Goal: Transaction & Acquisition: Purchase product/service

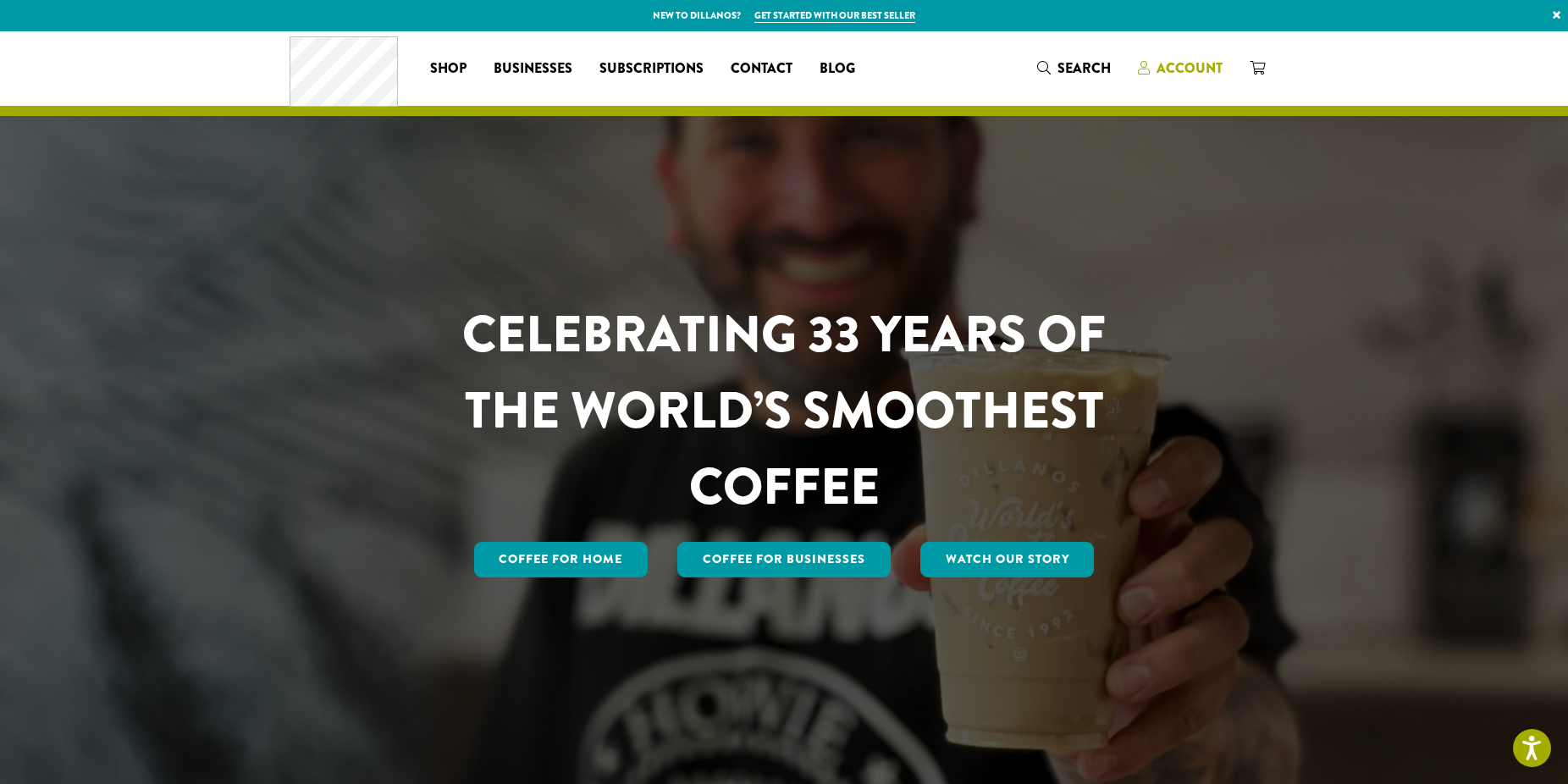
click at [1153, 58] on link "Account" at bounding box center [1180, 68] width 112 height 28
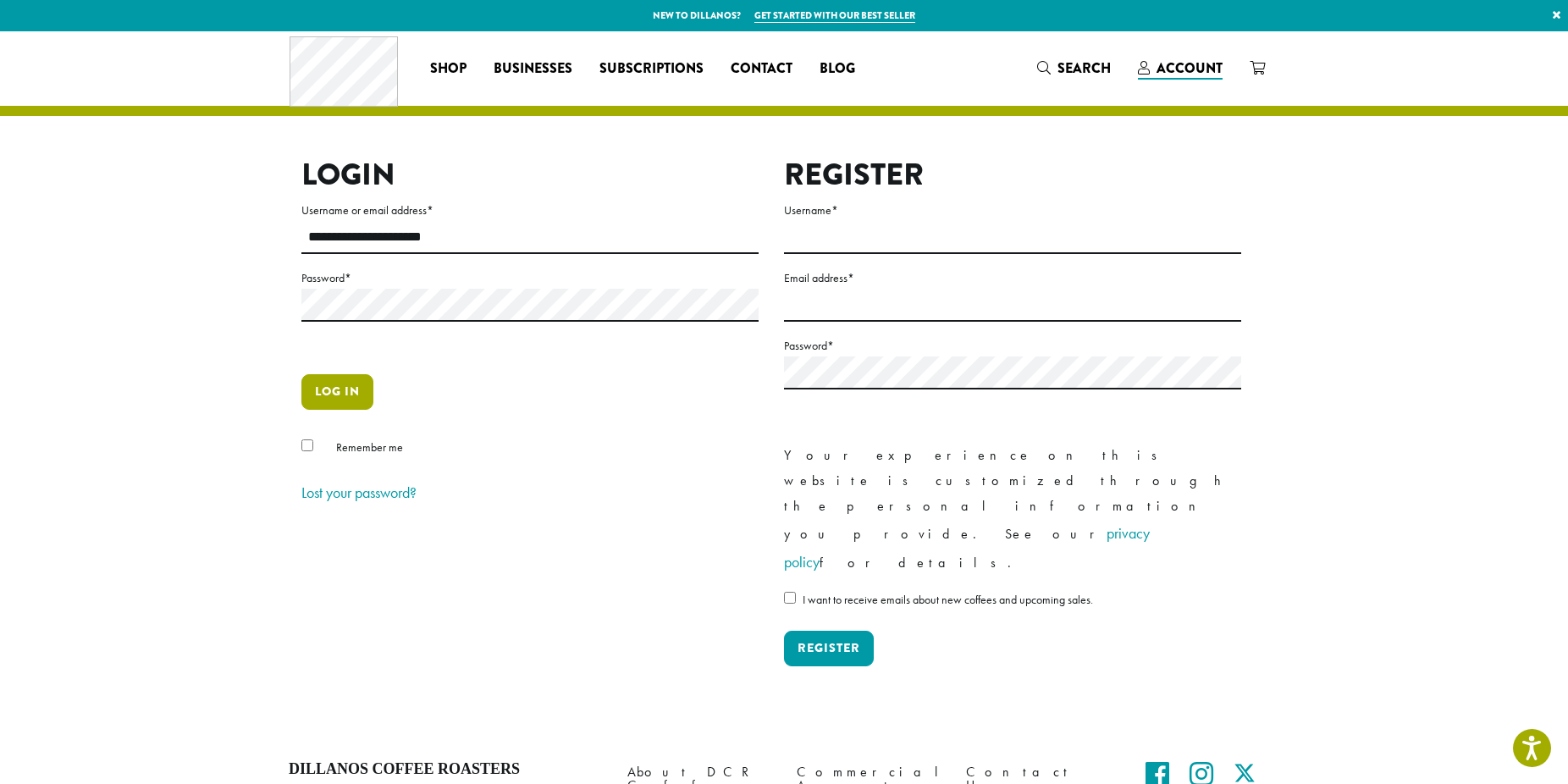
click at [343, 395] on button "Log in" at bounding box center [337, 392] width 72 height 36
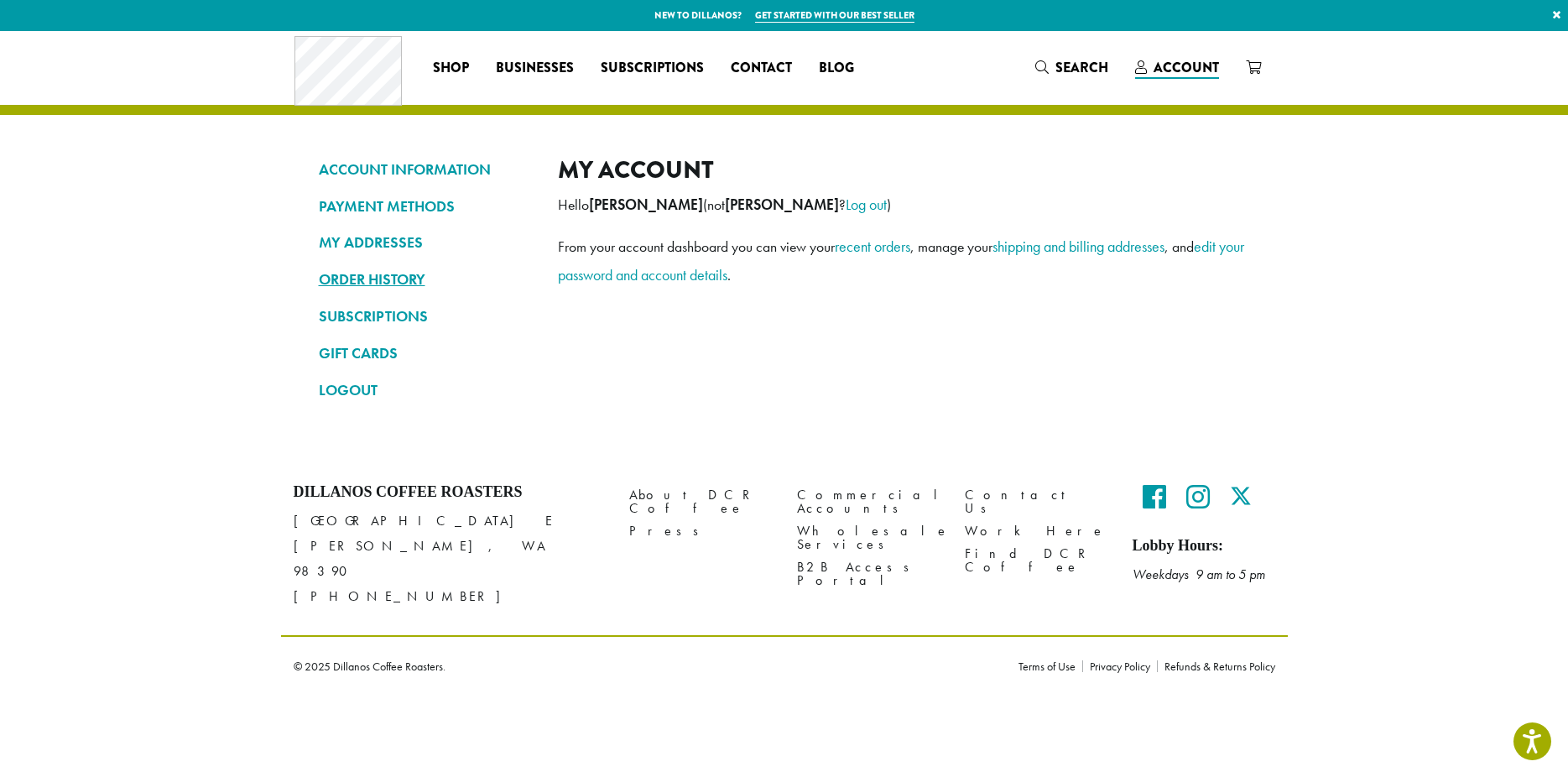
click at [352, 273] on link "ORDER HISTORY" at bounding box center [426, 279] width 214 height 29
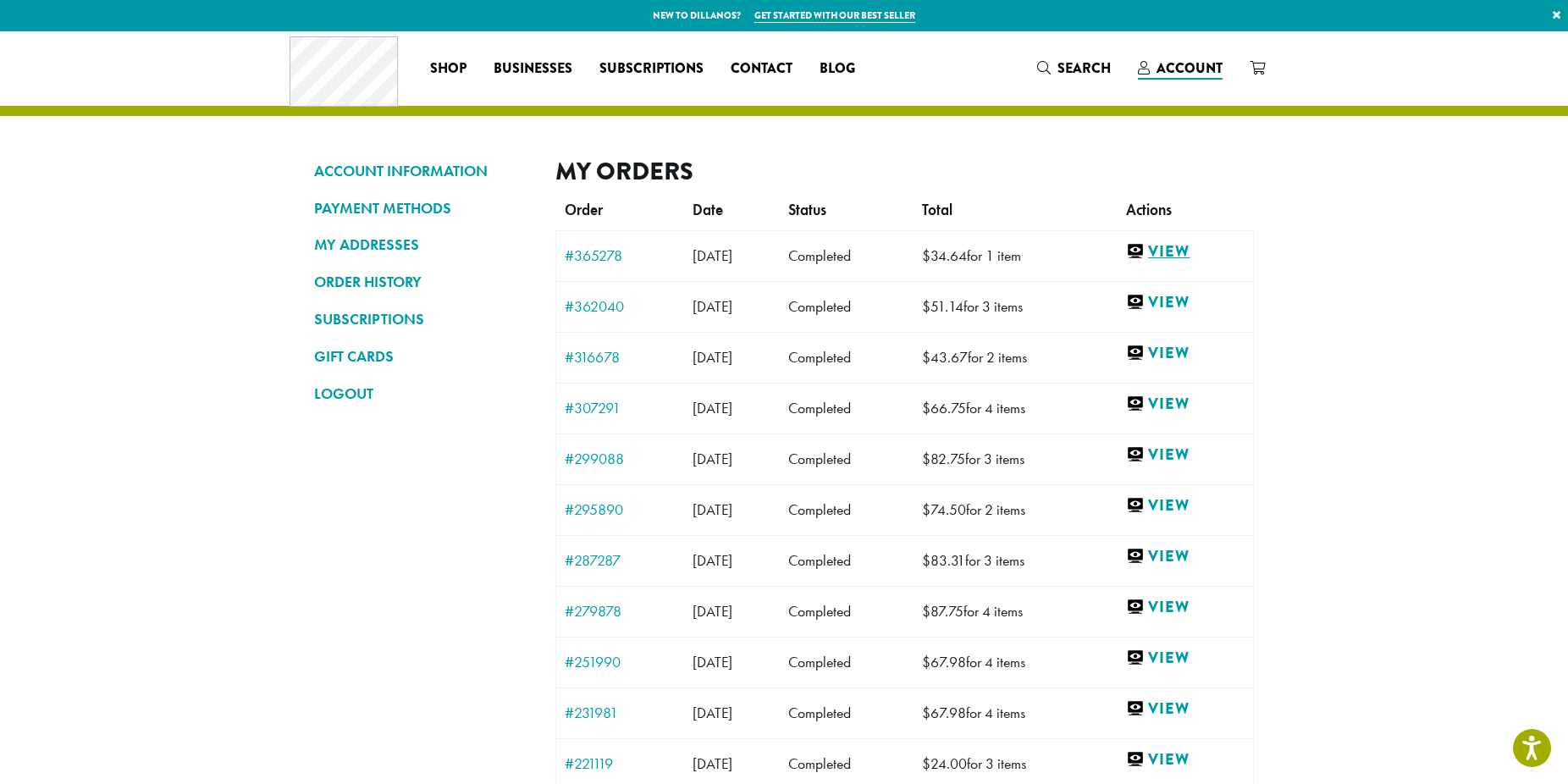
click at [1188, 248] on link "View" at bounding box center [1185, 251] width 119 height 21
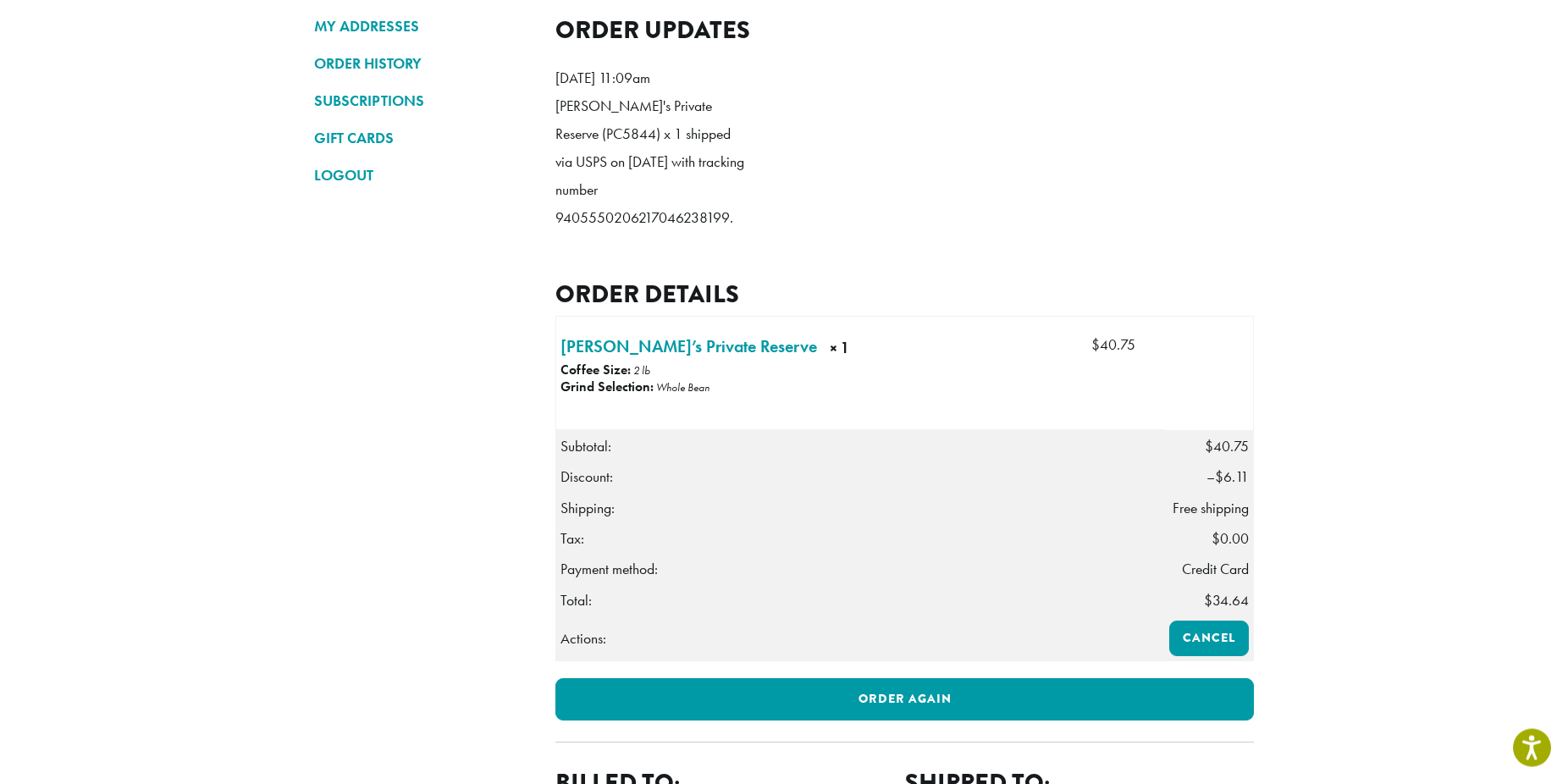
scroll to position [259, 0]
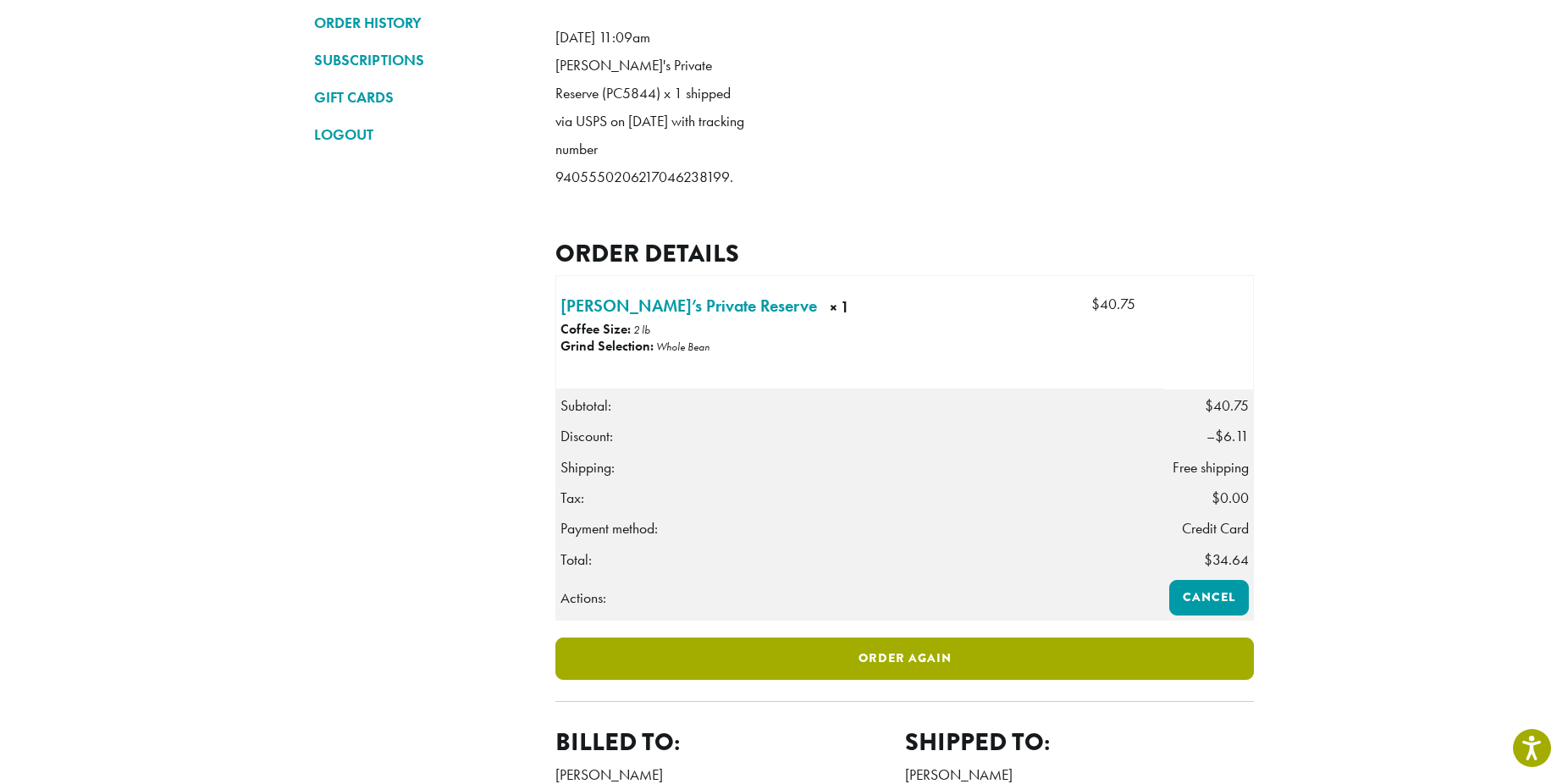
click at [911, 680] on link "Order again" at bounding box center [904, 659] width 698 height 43
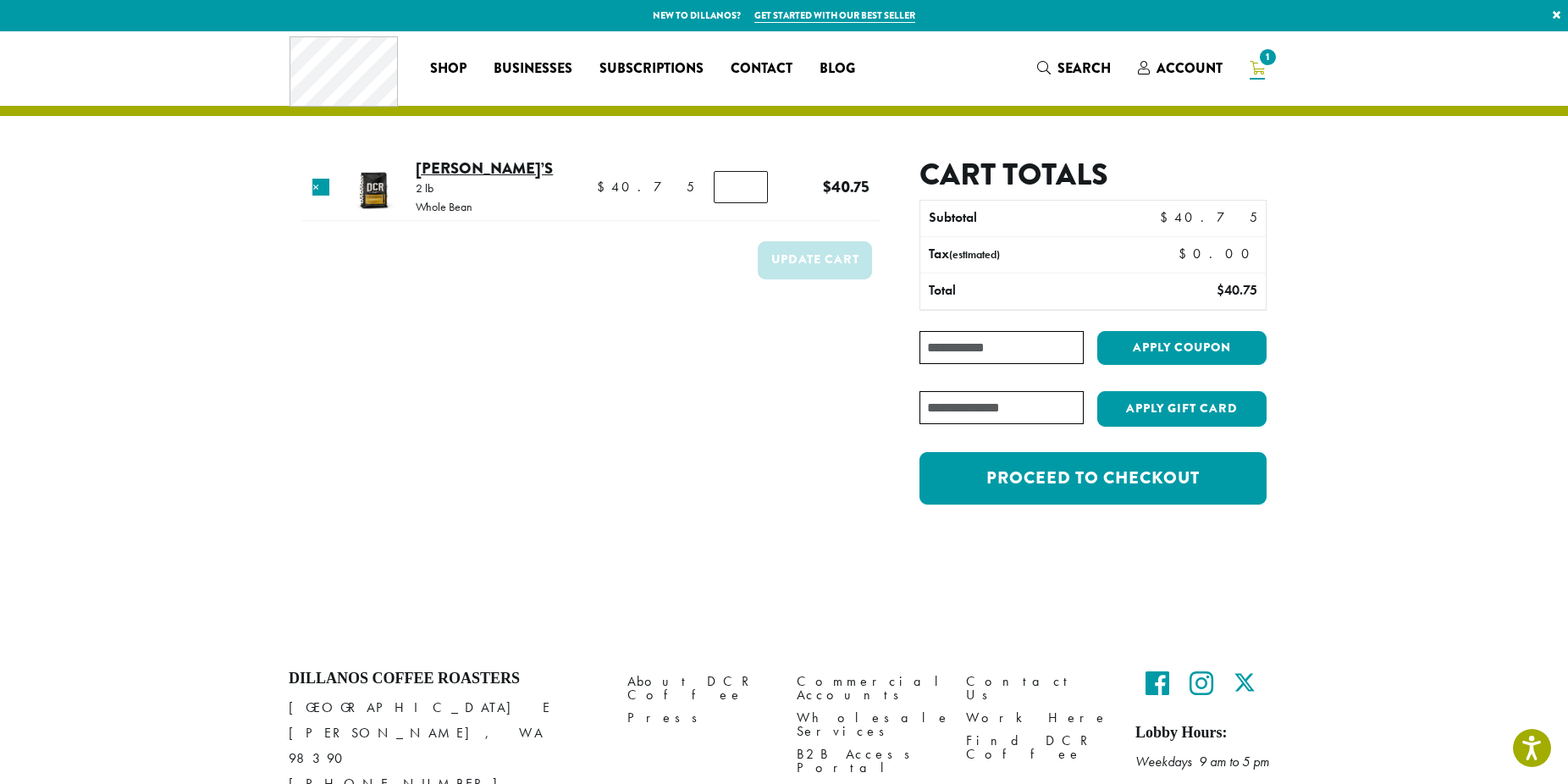
click at [476, 168] on link "[PERSON_NAME]’s" at bounding box center [483, 168] width 137 height 23
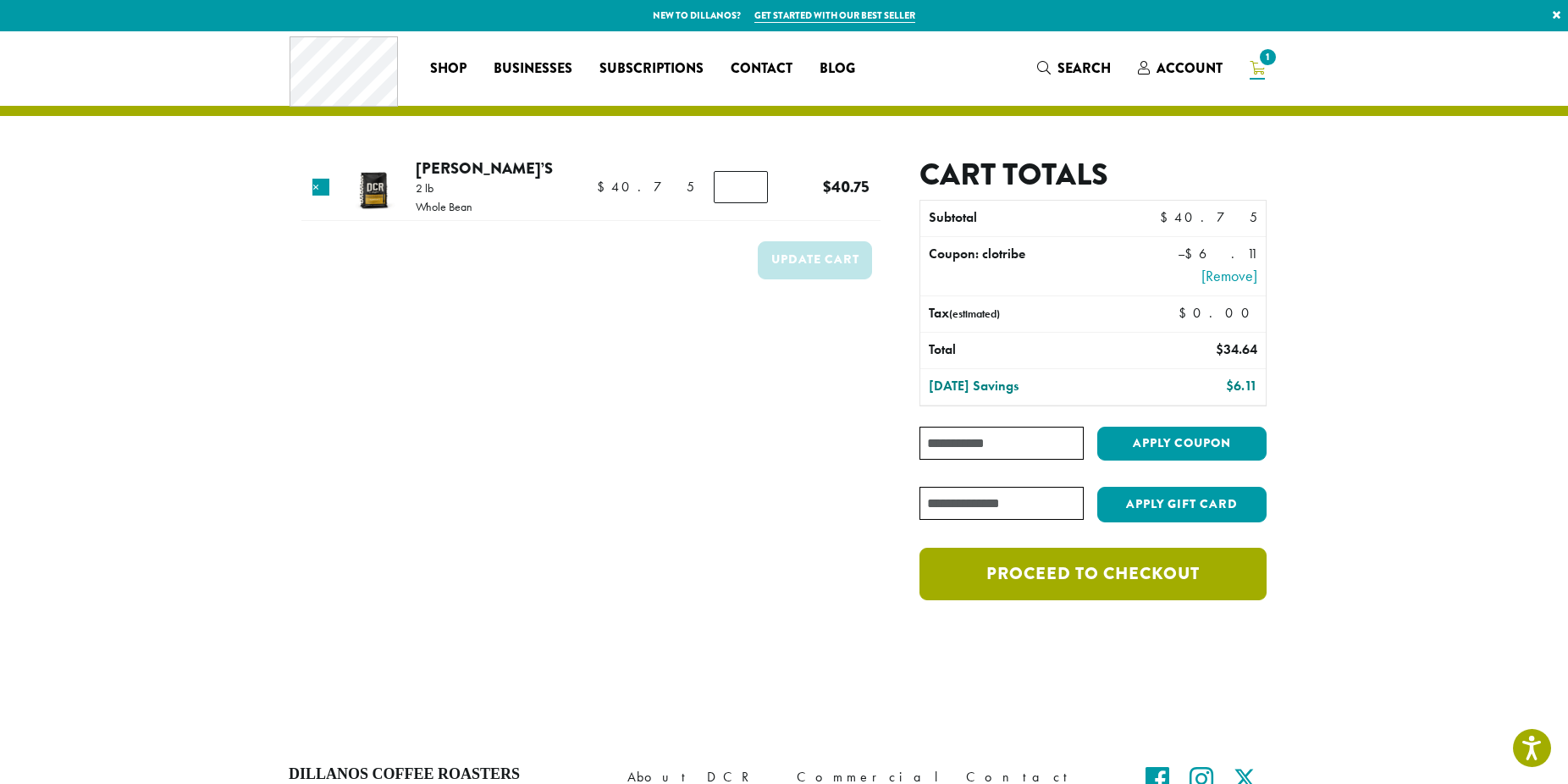
click at [1065, 574] on link "Proceed to checkout" at bounding box center [1093, 574] width 347 height 52
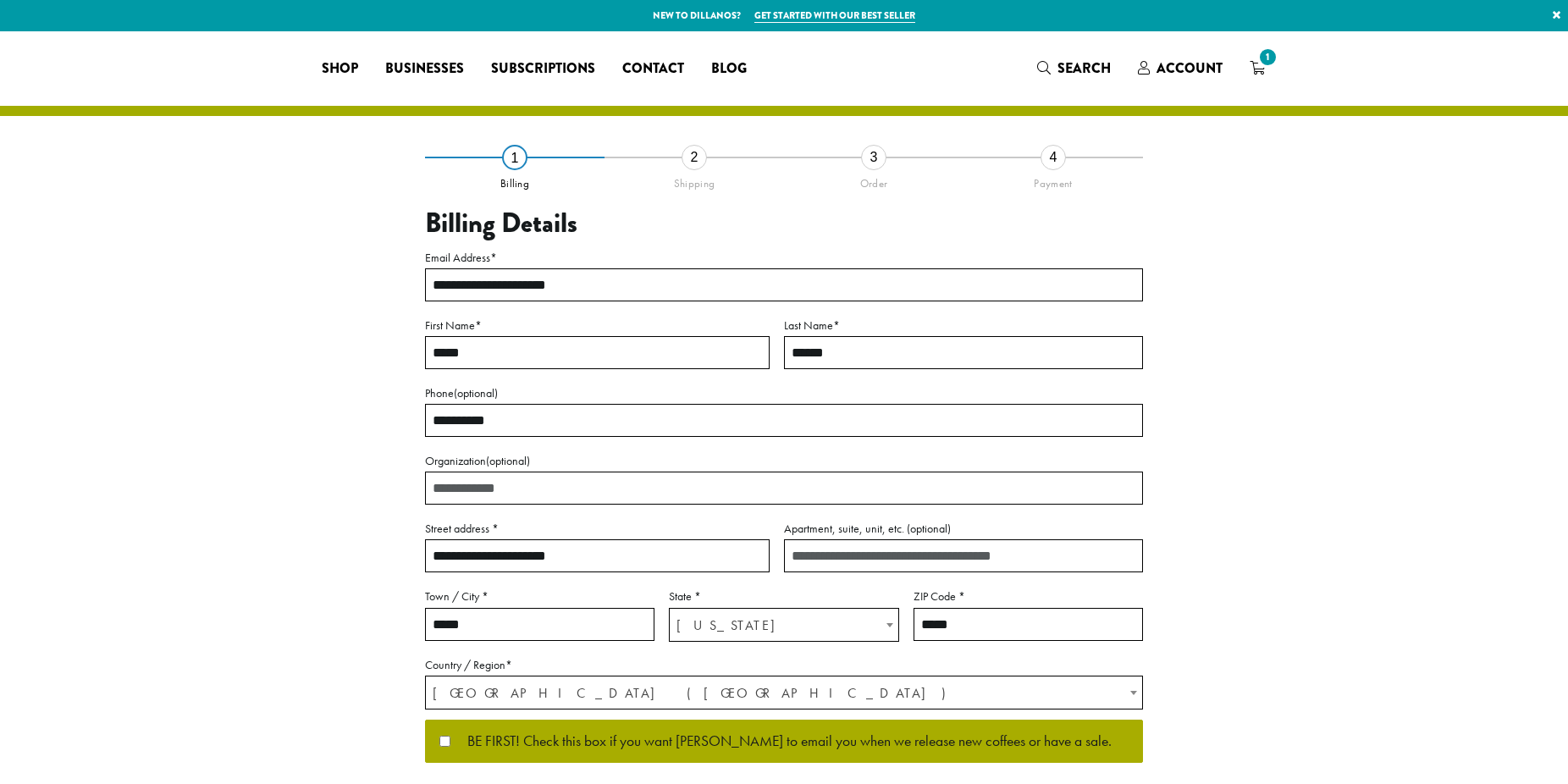
select select "**"
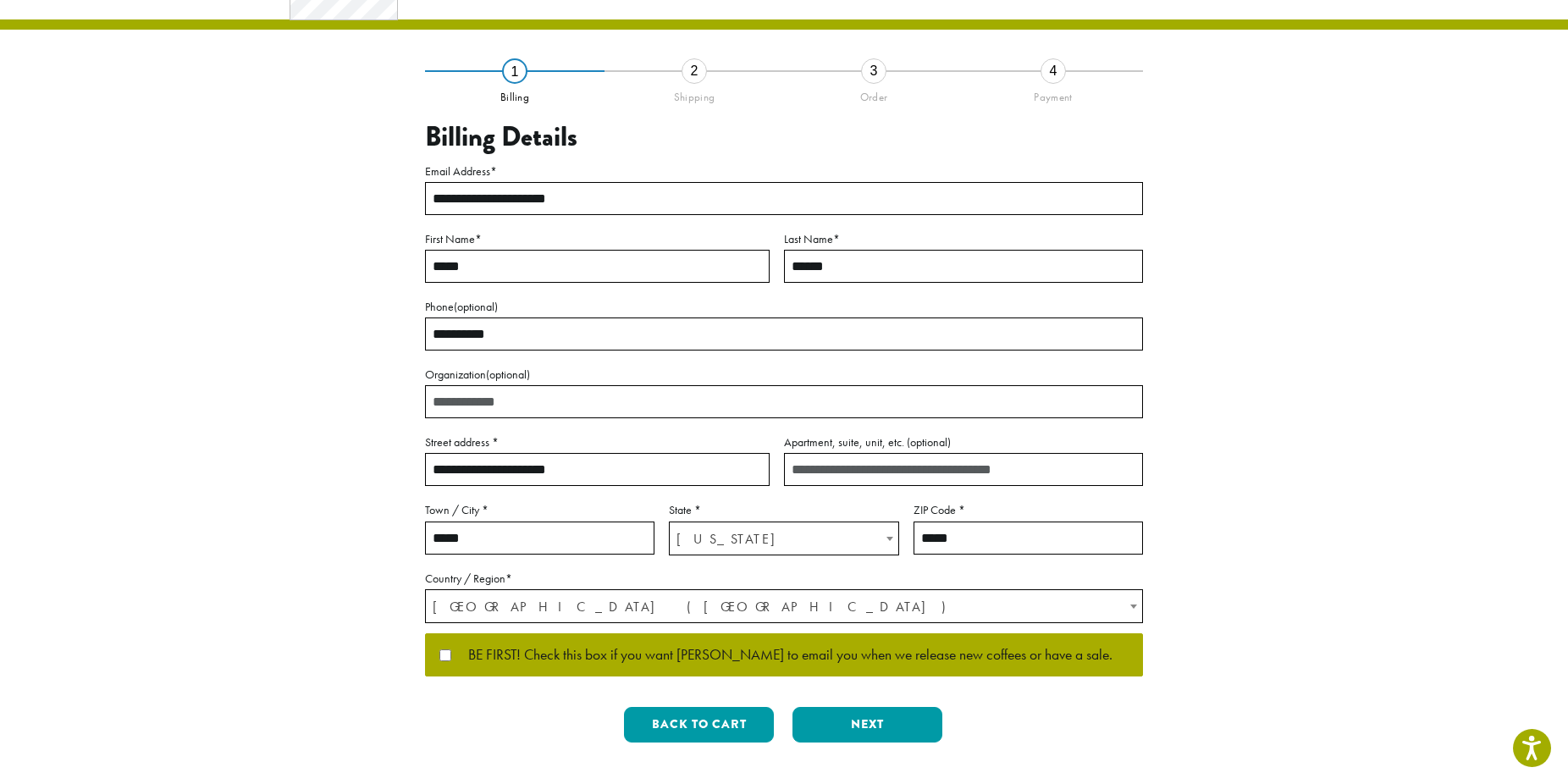
scroll to position [173, 0]
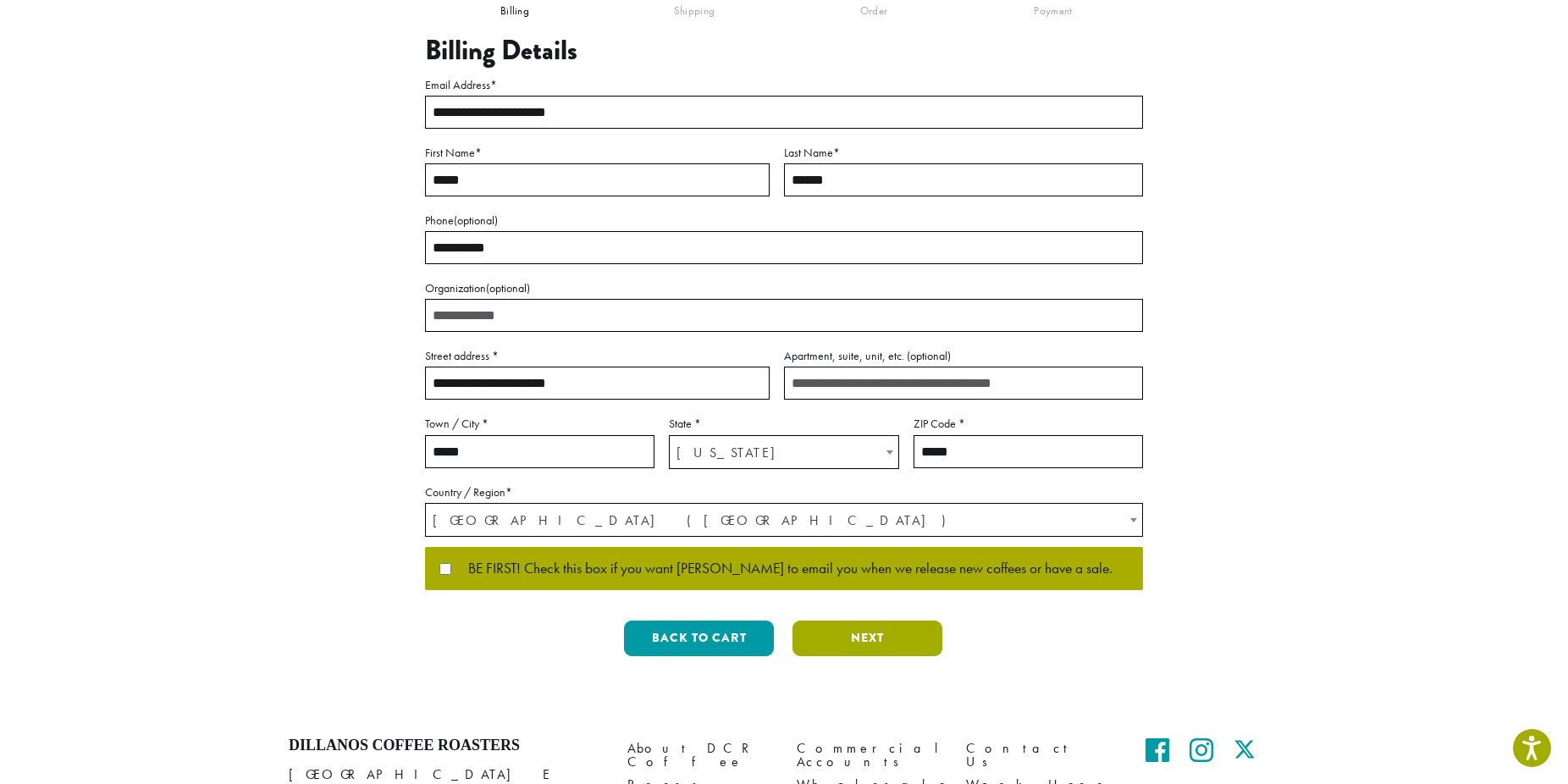
click at [837, 635] on button "Next" at bounding box center [867, 638] width 150 height 36
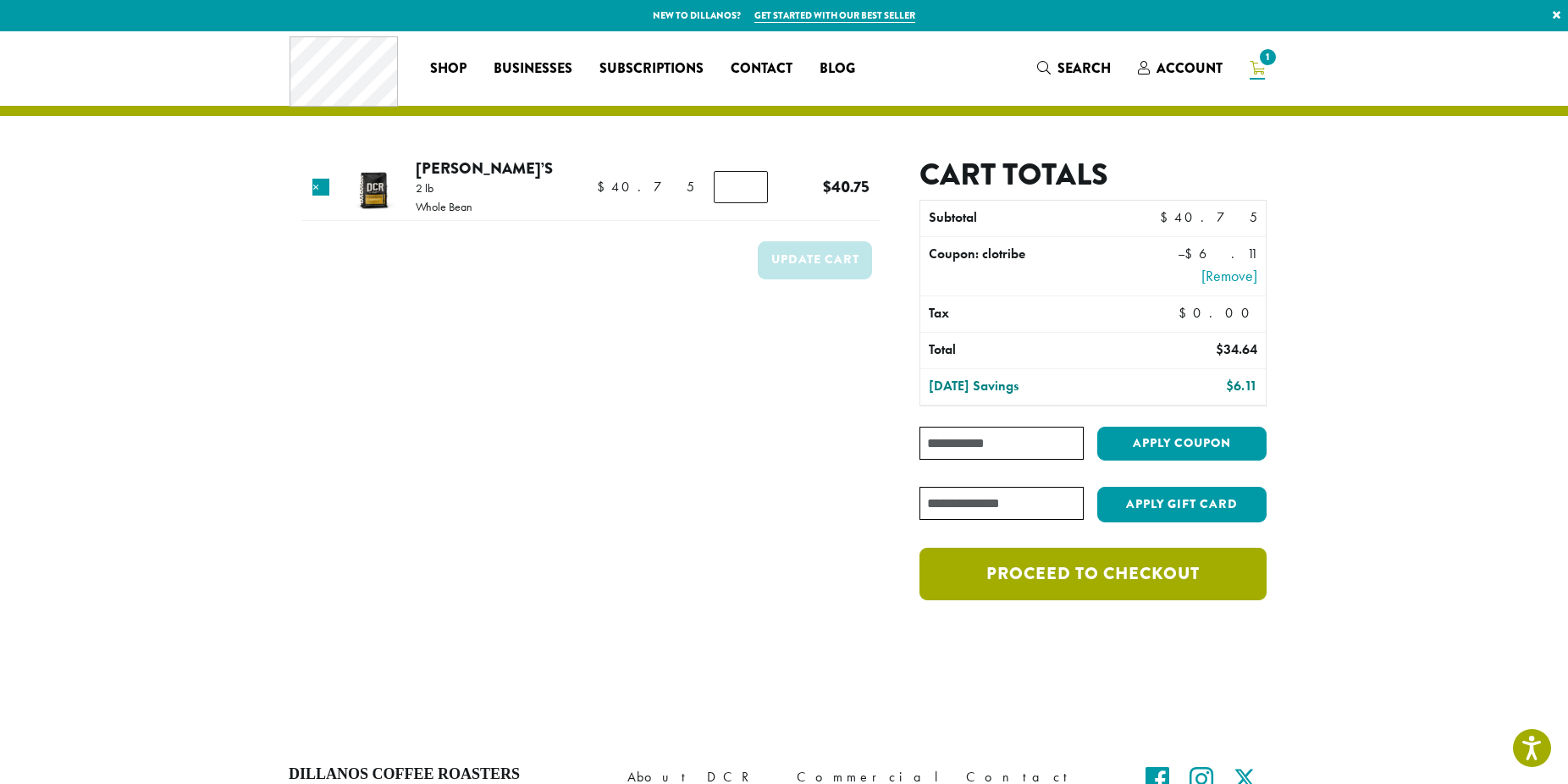
click at [1048, 572] on link "Proceed to checkout" at bounding box center [1093, 574] width 347 height 52
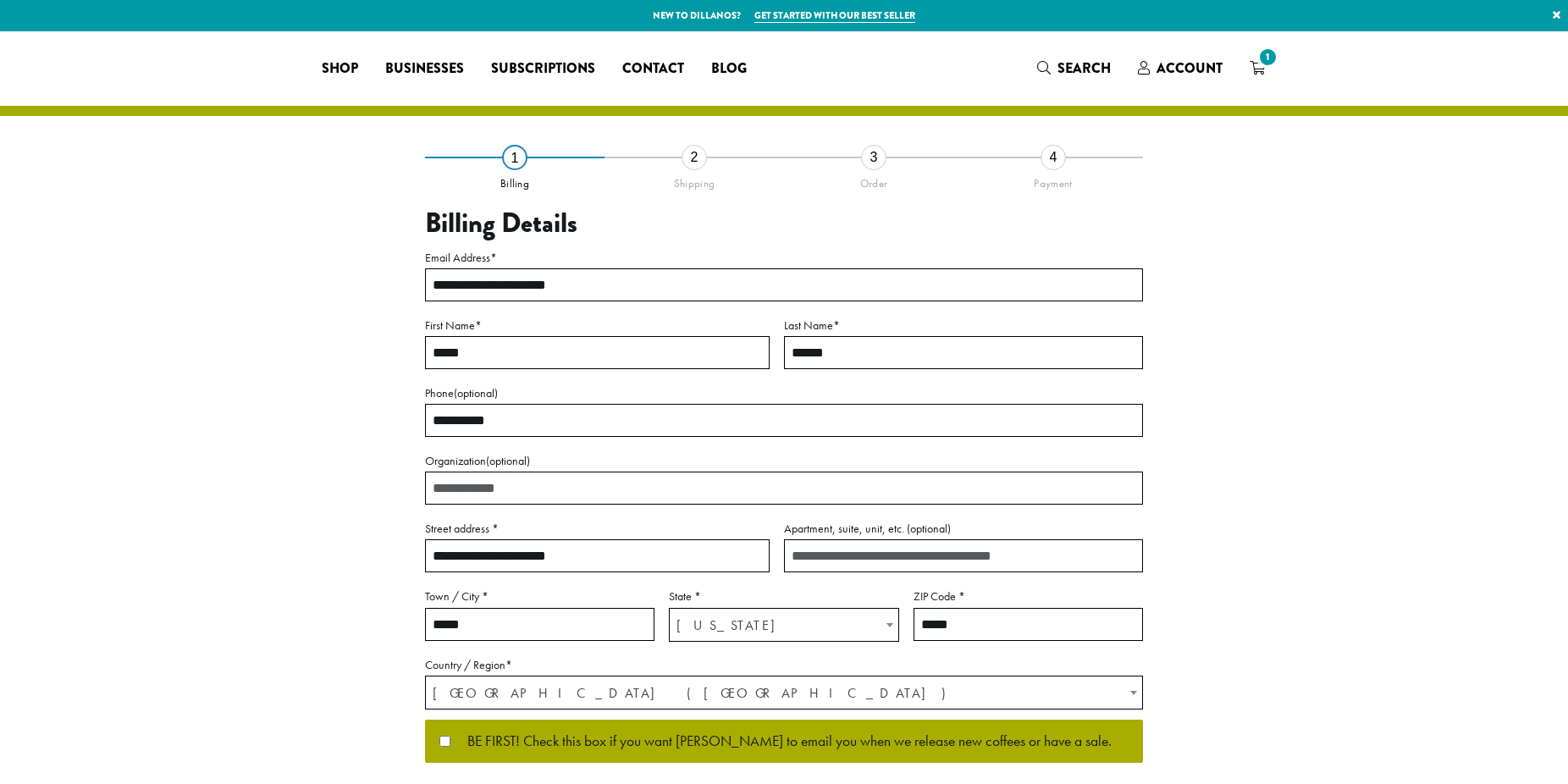
select select "**"
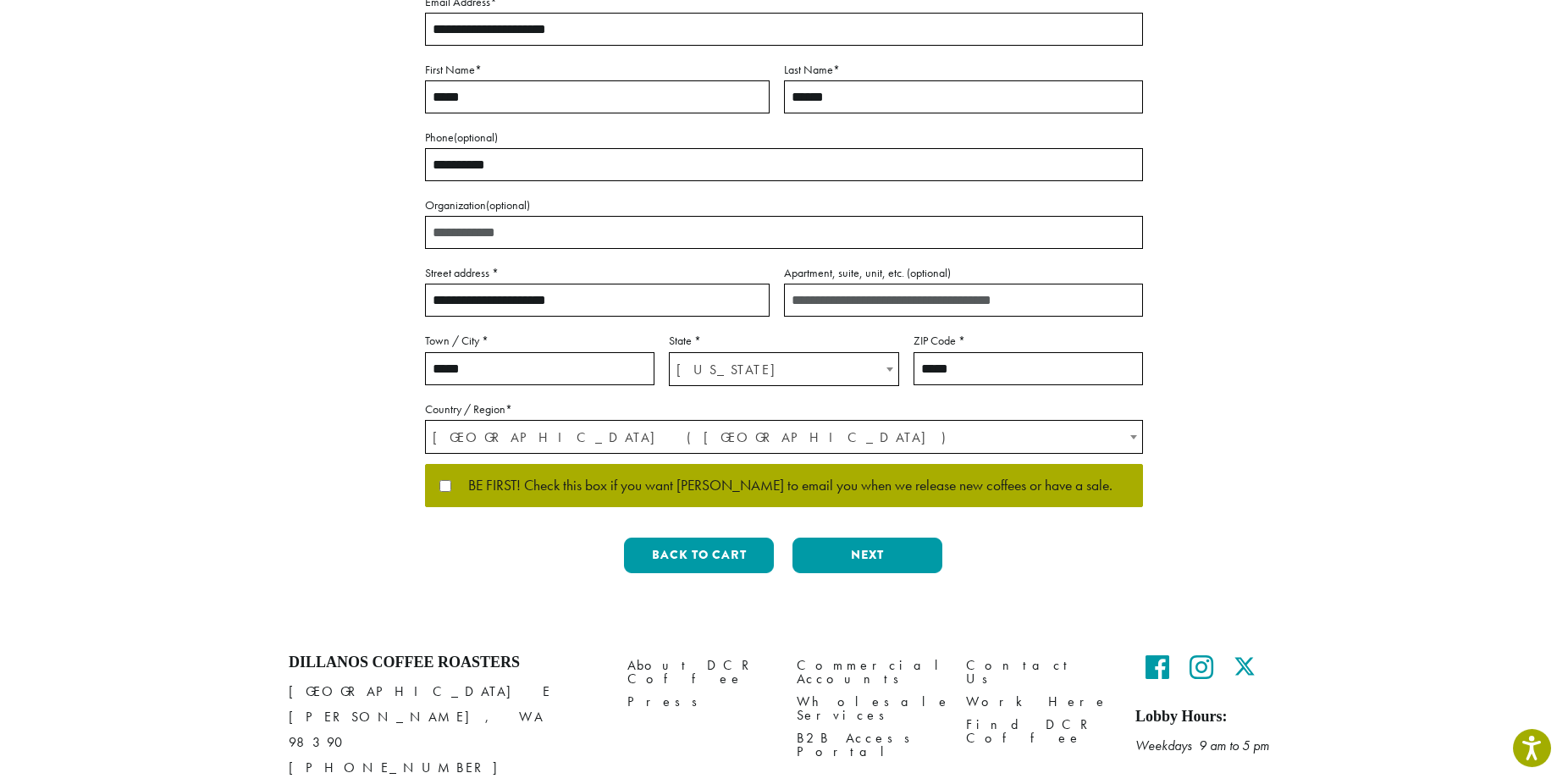
scroll to position [259, 0]
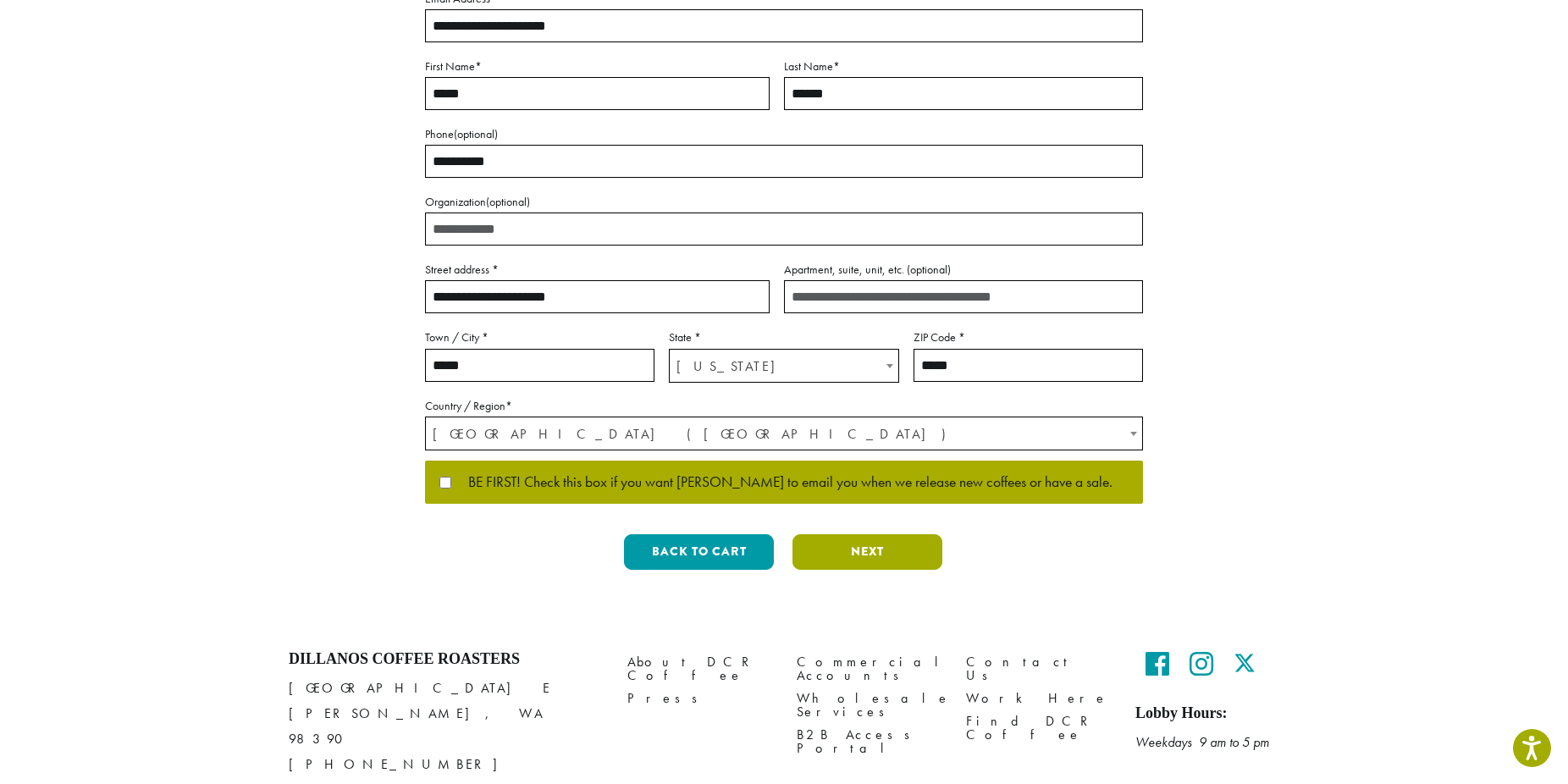
click at [904, 556] on button "Next" at bounding box center [867, 552] width 150 height 36
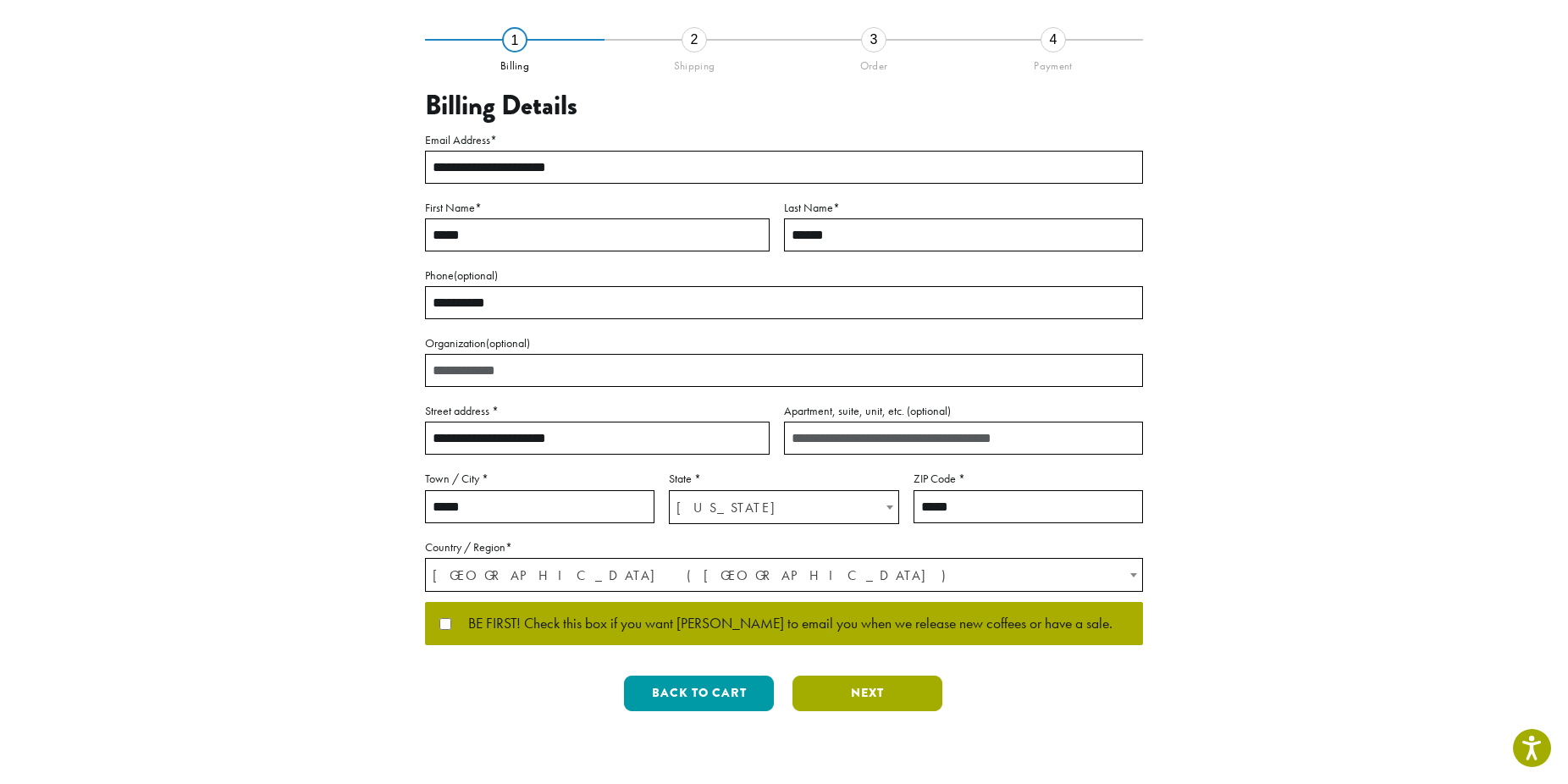
scroll to position [0, 0]
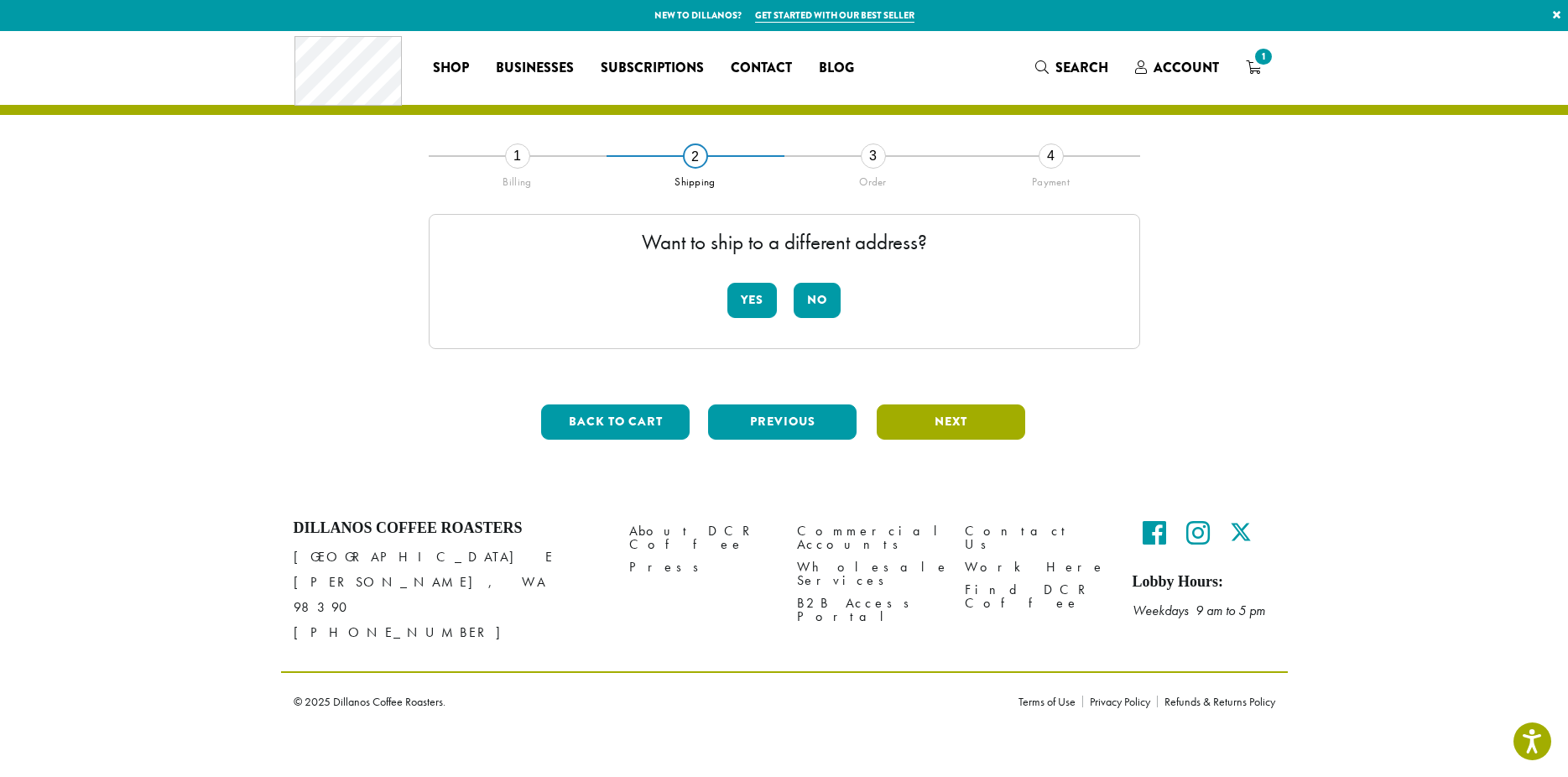
click at [942, 422] on button "Next" at bounding box center [951, 422] width 149 height 35
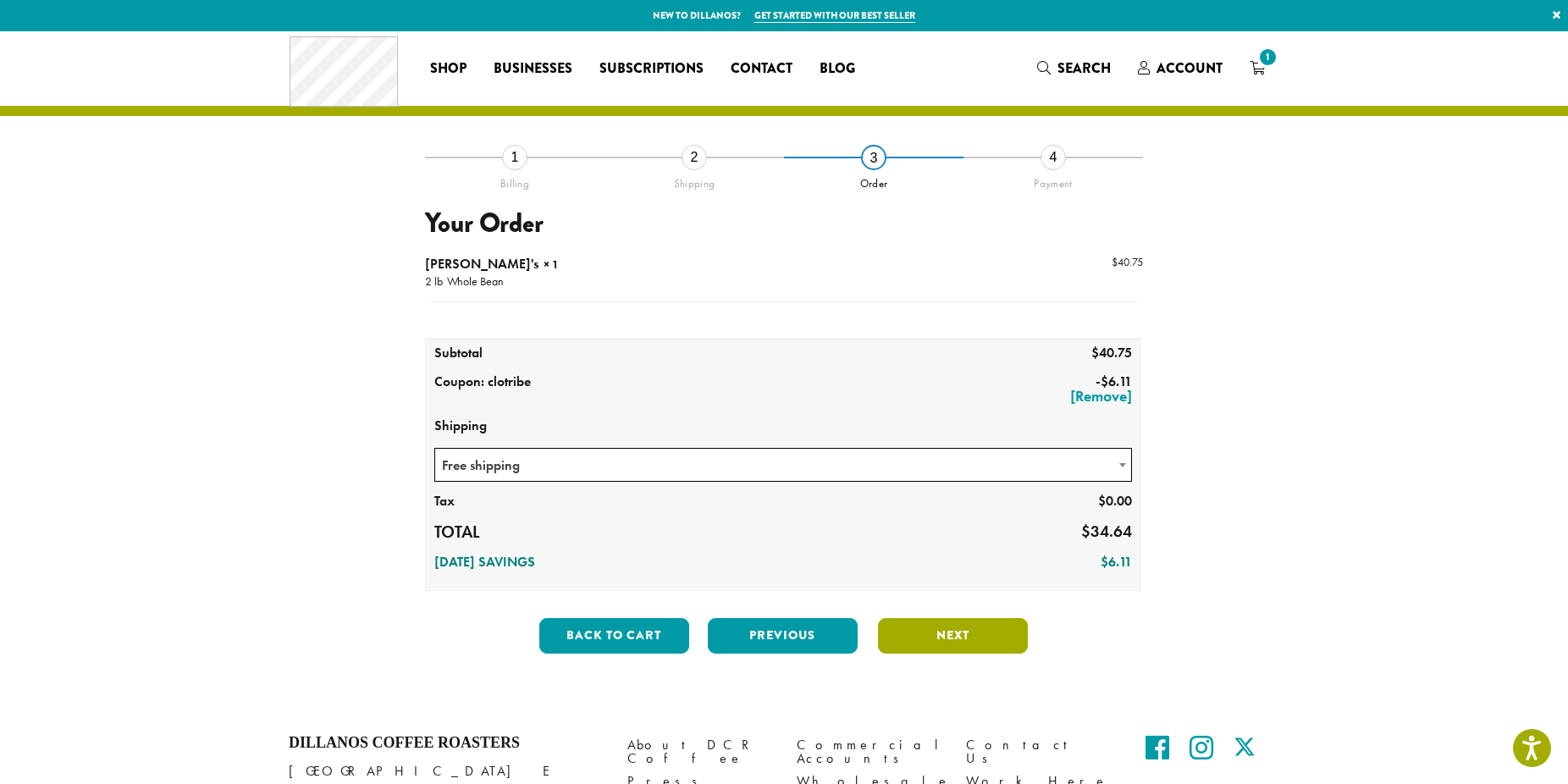
click at [960, 635] on button "Next" at bounding box center [953, 636] width 150 height 36
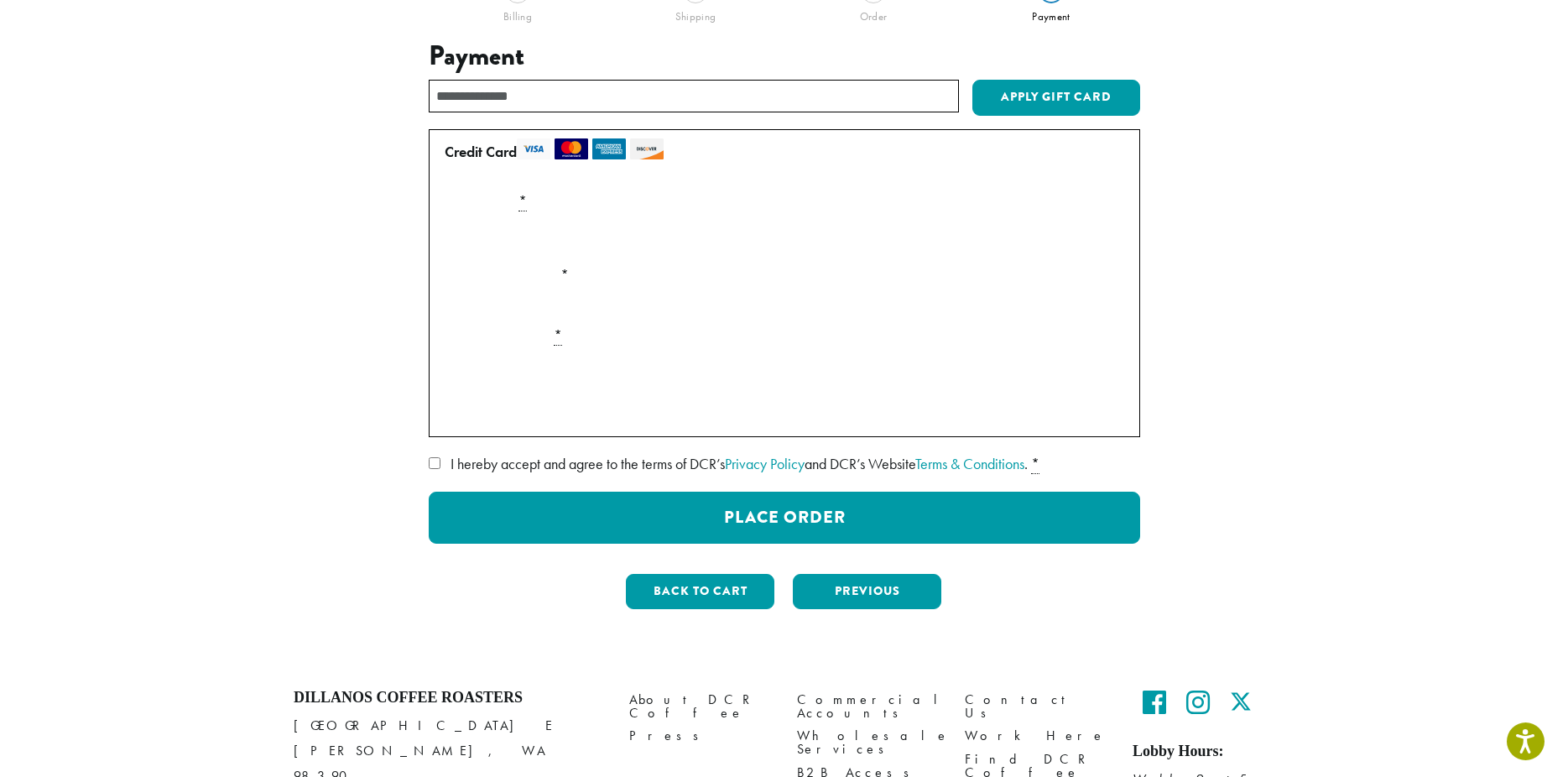
scroll to position [171, 0]
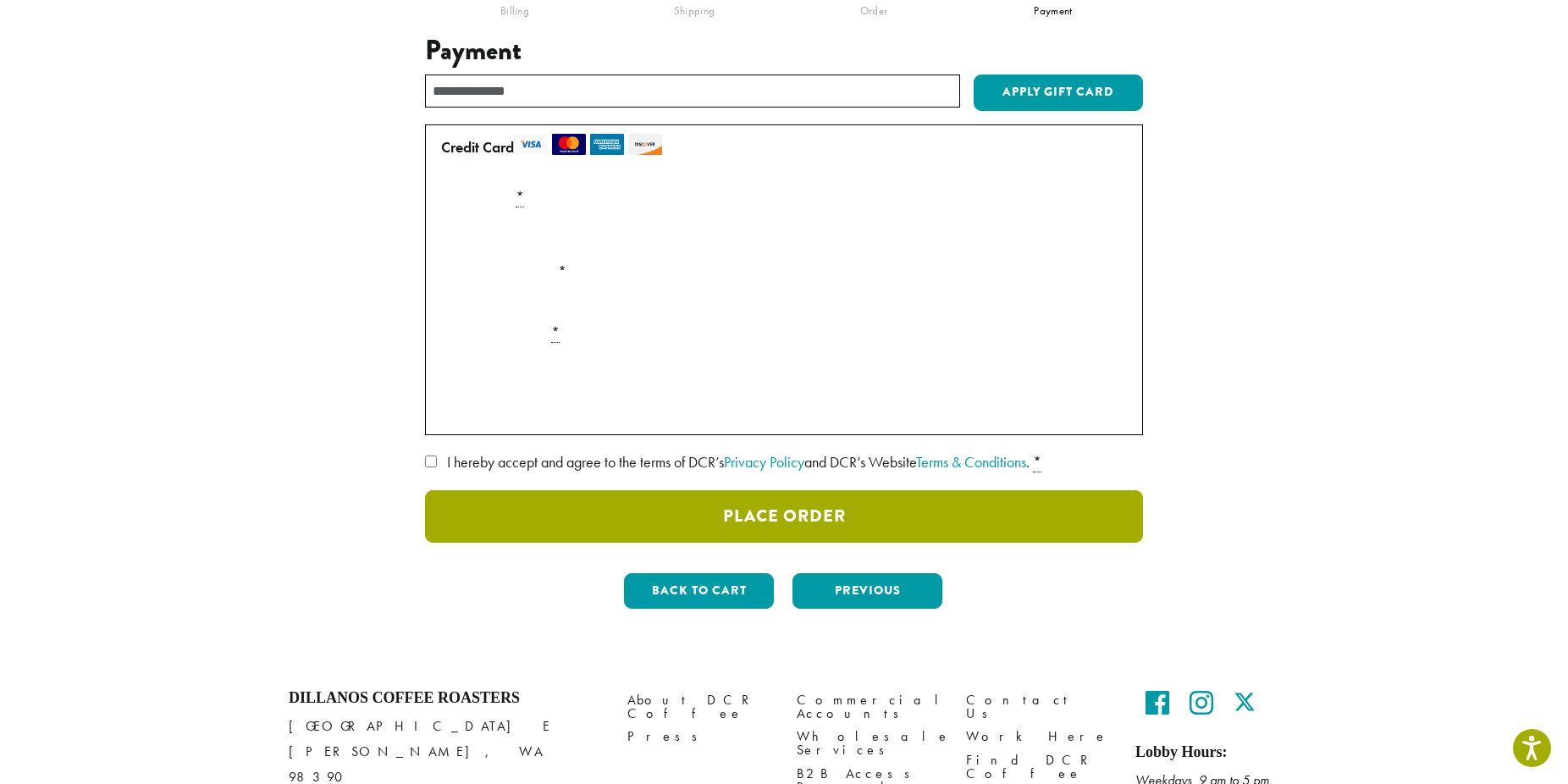
click at [728, 522] on button "Place Order" at bounding box center [784, 517] width 718 height 52
